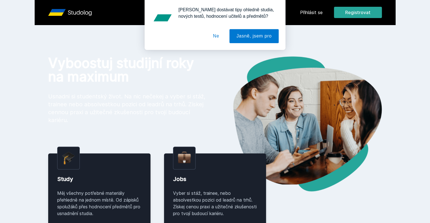
click at [346, 15] on div "[PERSON_NAME] dostávat tipy ohledně studia, nových testů, hodnocení učitelů a p…" at bounding box center [215, 25] width 430 height 50
click at [344, 10] on div "[PERSON_NAME] dostávat tipy ohledně studia, nových testů, hodnocení učitelů a p…" at bounding box center [215, 25] width 430 height 50
click at [220, 38] on button "Ne" at bounding box center [216, 36] width 20 height 14
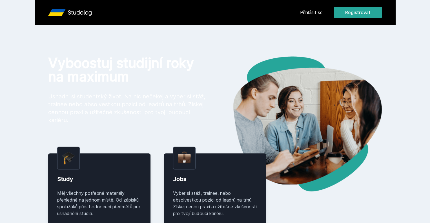
click at [322, 10] on link "Přihlásit se" at bounding box center [311, 12] width 23 height 7
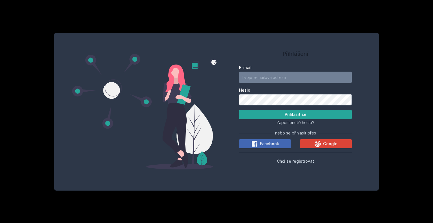
type input "[EMAIL_ADDRESS][DOMAIN_NAME]"
click at [303, 113] on button "Přihlásit se" at bounding box center [295, 114] width 113 height 9
click at [294, 113] on button "Přihlásit se" at bounding box center [295, 114] width 113 height 9
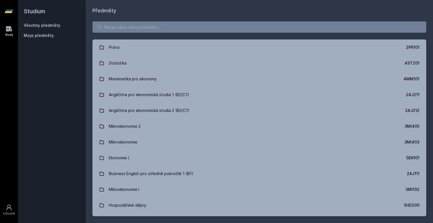
click at [128, 28] on input "search" at bounding box center [258, 26] width 333 height 11
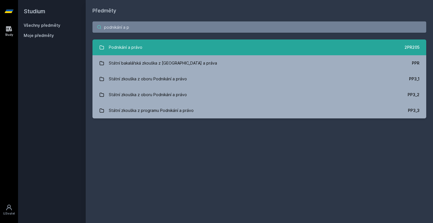
type input "podnikání a p"
click at [275, 46] on link "Podnikání a právo 2PR205" at bounding box center [258, 47] width 333 height 16
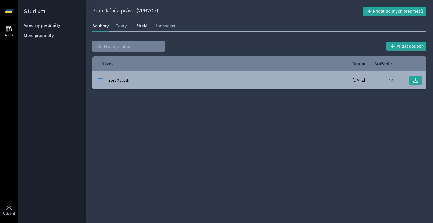
click at [137, 26] on div "Učitelé" at bounding box center [140, 26] width 14 height 6
